Goal: Task Accomplishment & Management: Use online tool/utility

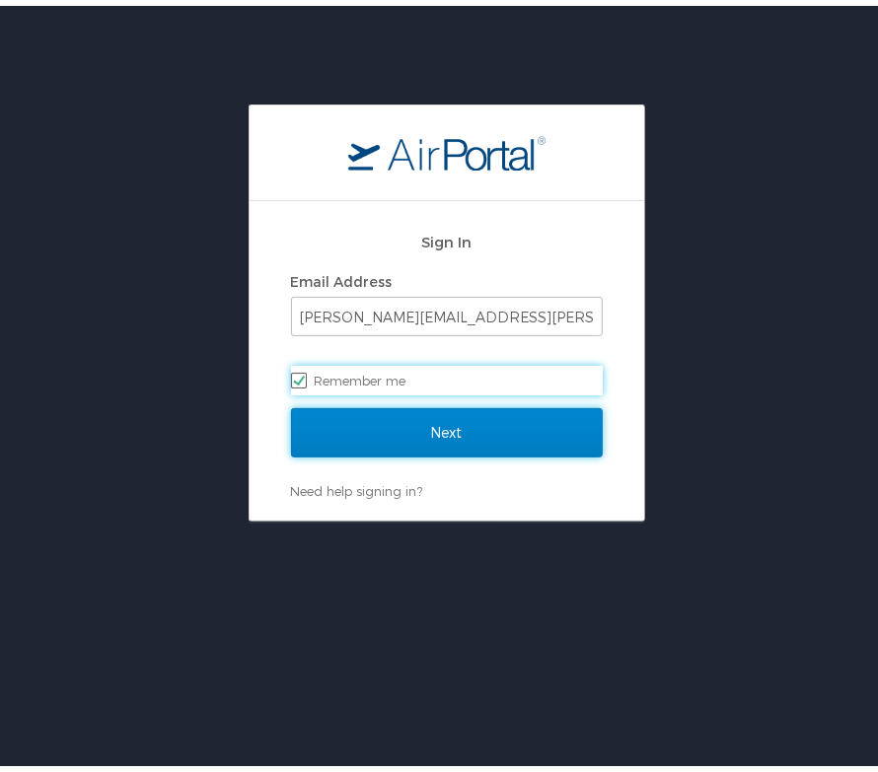
click at [363, 451] on input "Next" at bounding box center [447, 426] width 312 height 49
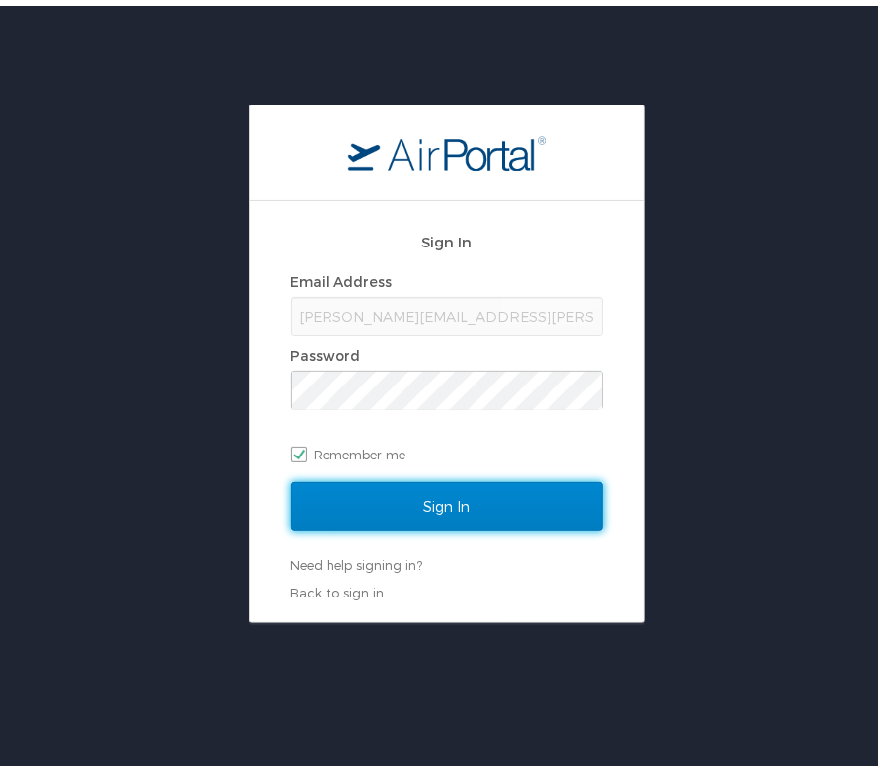
click at [392, 493] on input "Sign In" at bounding box center [447, 500] width 312 height 49
